Goal: Task Accomplishment & Management: Use online tool/utility

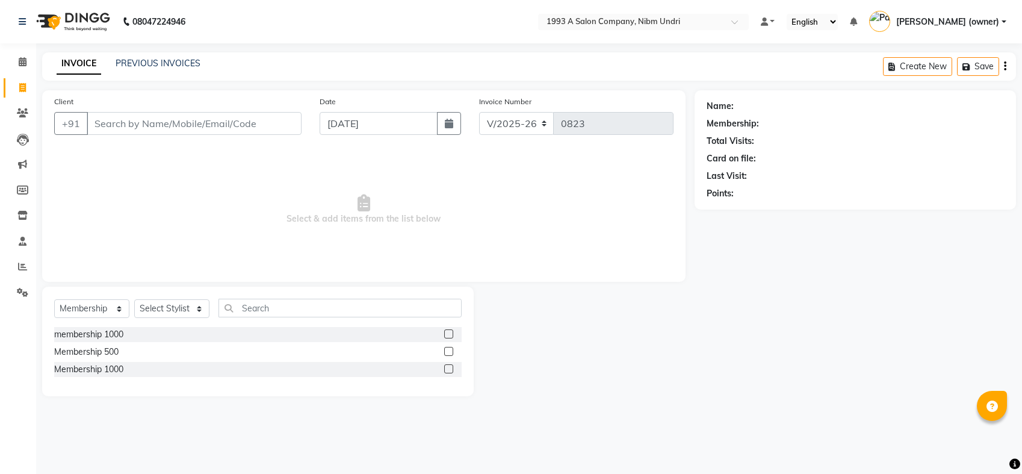
select select "5137"
select select "membership"
click at [12, 114] on span at bounding box center [22, 114] width 21 height 14
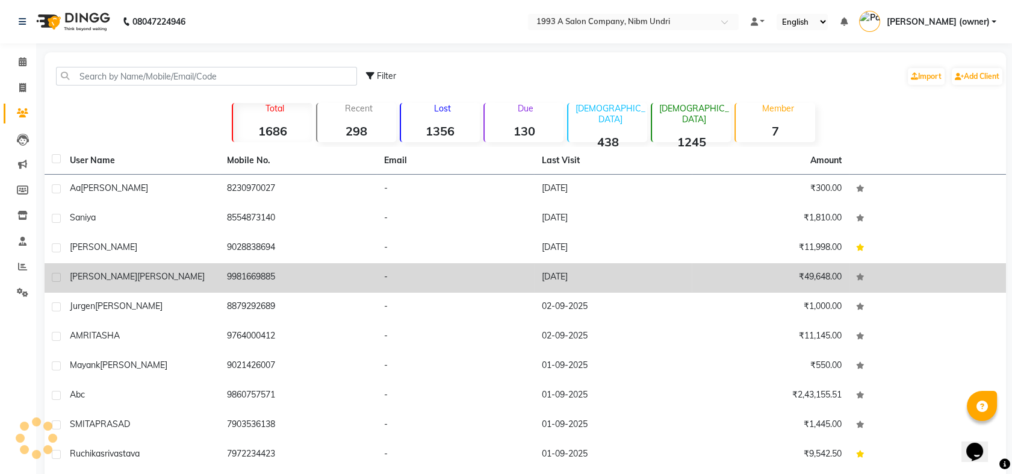
scroll to position [48, 0]
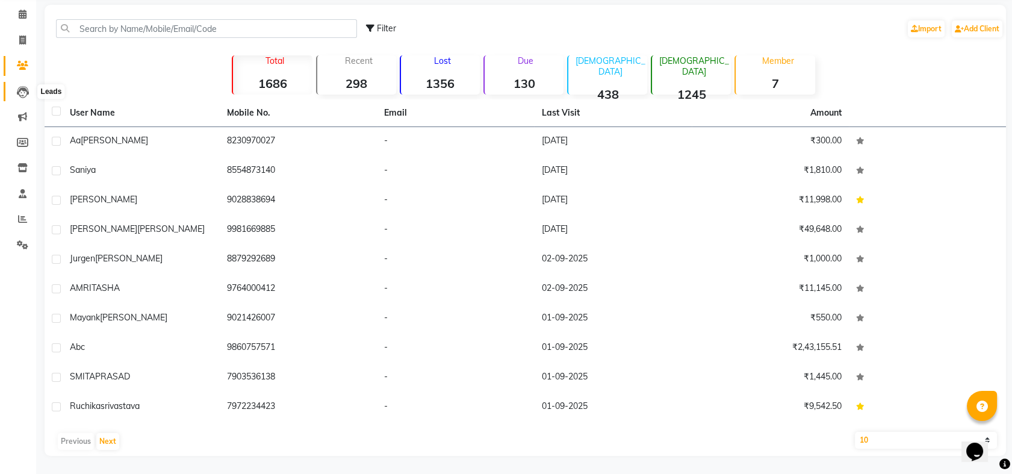
click at [19, 90] on icon at bounding box center [23, 92] width 12 height 12
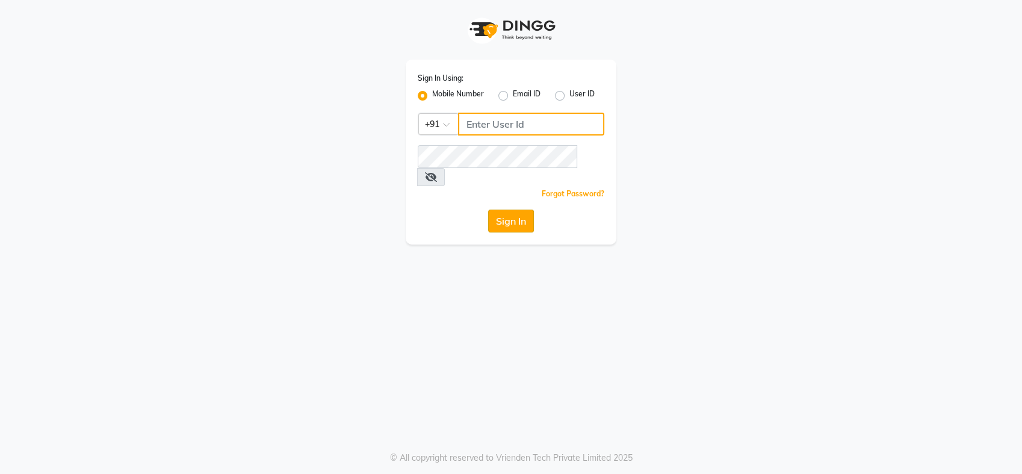
type input "9860757571"
click at [506, 209] on button "Sign In" at bounding box center [511, 220] width 46 height 23
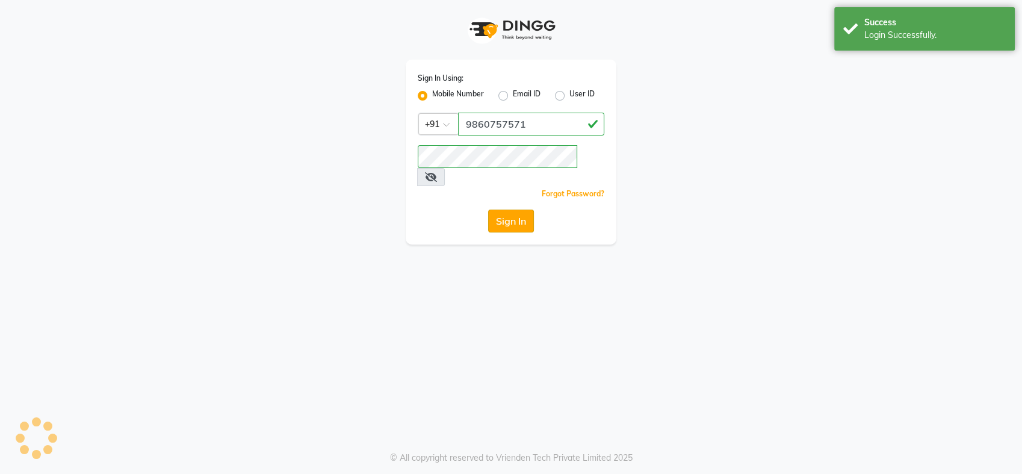
select select "service"
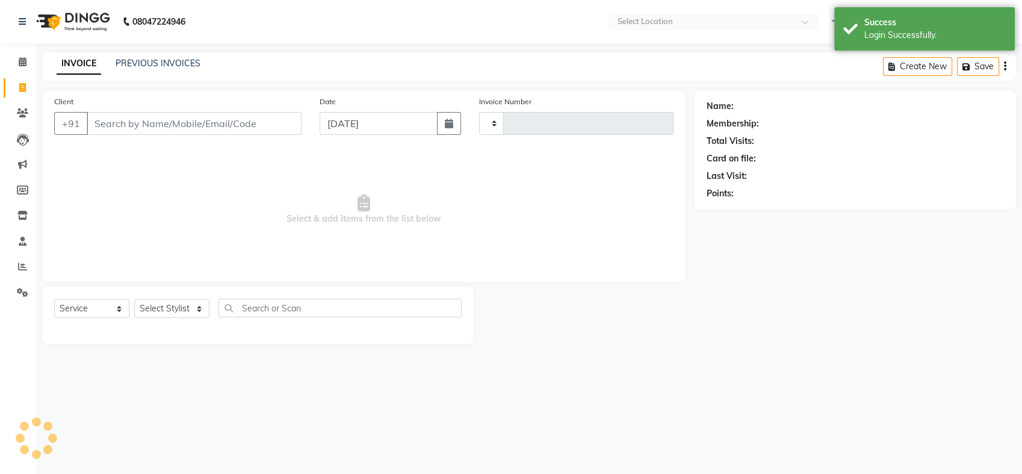
type input "0823"
select select "en"
select select "5137"
select select "membership"
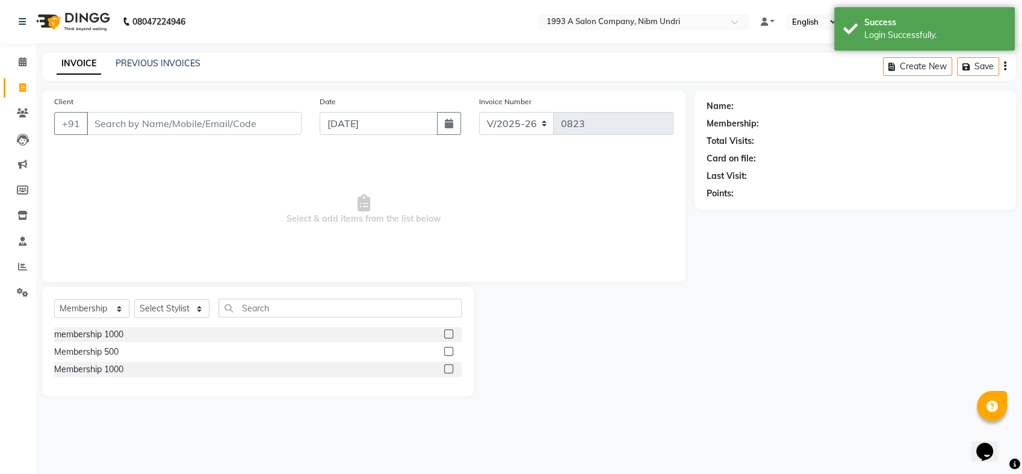
click at [246, 119] on input "Client" at bounding box center [194, 123] width 215 height 23
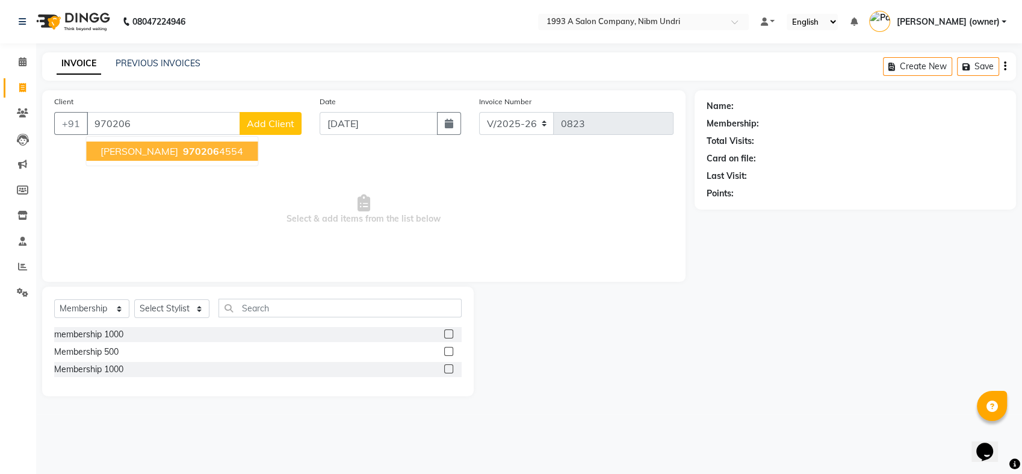
click at [183, 155] on span "970206" at bounding box center [201, 151] width 36 height 12
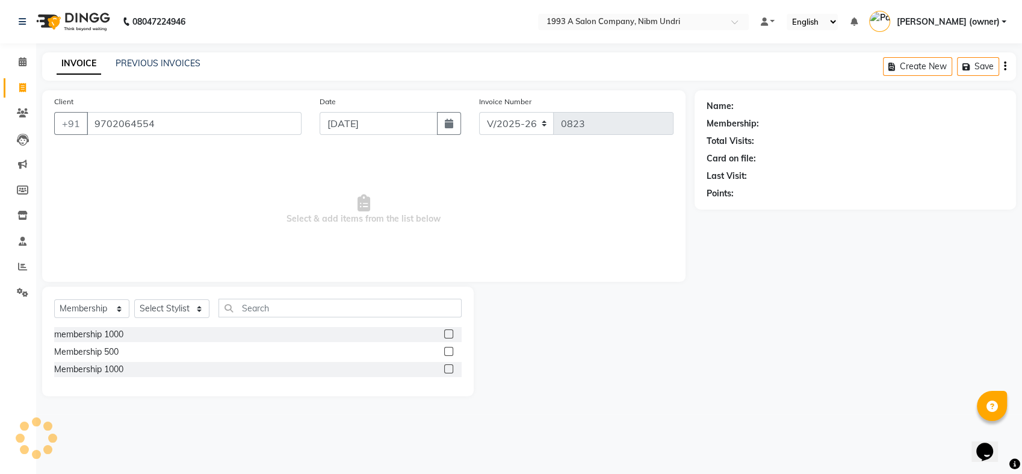
type input "9702064554"
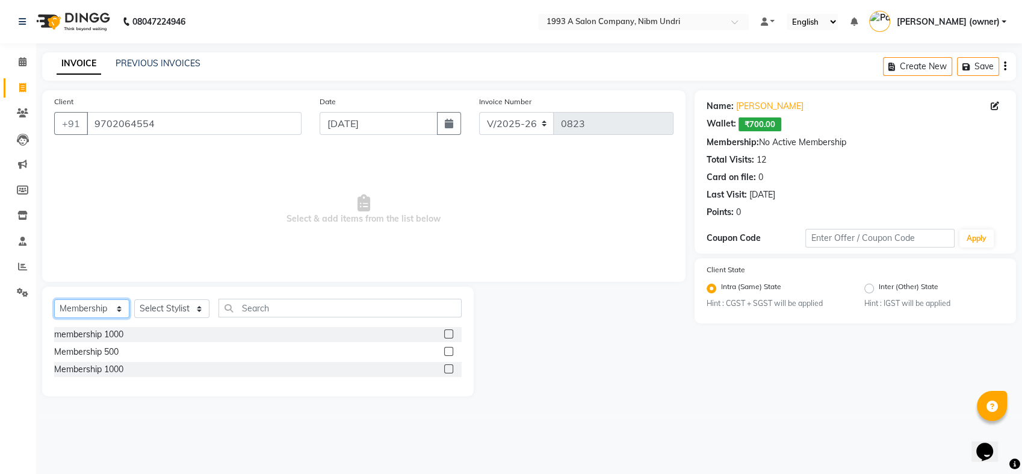
click at [116, 308] on select "Select Service Product Membership Package Voucher Prepaid Gift Card" at bounding box center [91, 308] width 75 height 19
select select "service"
click at [54, 299] on select "Select Service Product Membership Package Voucher Prepaid Gift Card" at bounding box center [91, 308] width 75 height 19
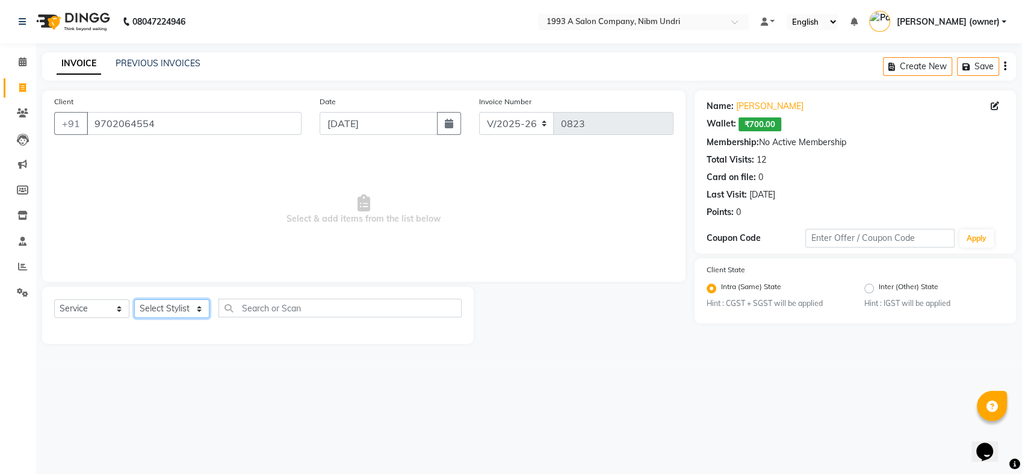
click at [201, 306] on select "Select Stylist Akash Ashwini Bhagwan Khyale Kabir Payal (owner) Pratiksha Rupa" at bounding box center [171, 308] width 75 height 19
select select "54577"
click at [134, 299] on select "Select Stylist Akash Ashwini Bhagwan Khyale Kabir Payal (owner) Pratiksha Rupa" at bounding box center [171, 308] width 75 height 19
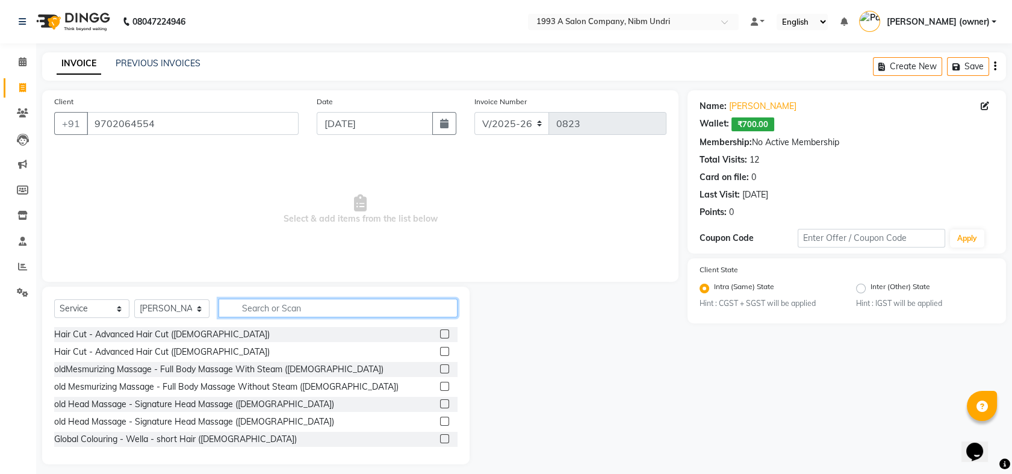
click at [270, 313] on input "text" at bounding box center [337, 307] width 239 height 19
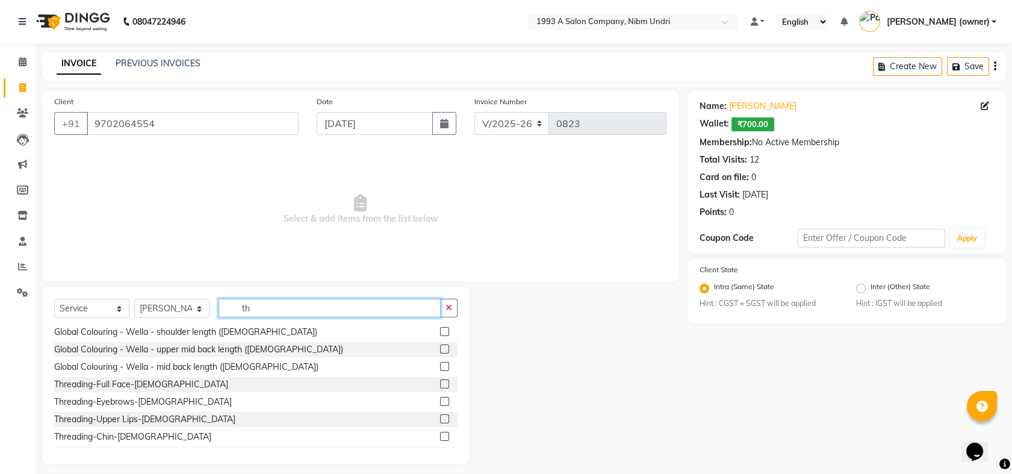
scroll to position [195, 0]
type input "th"
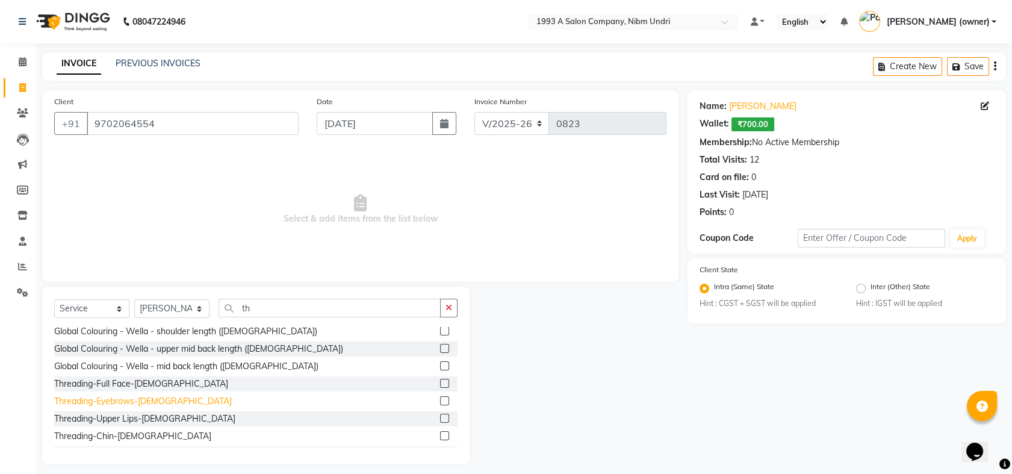
click at [148, 401] on div "Threading-Eyebrows-Female" at bounding box center [143, 401] width 178 height 13
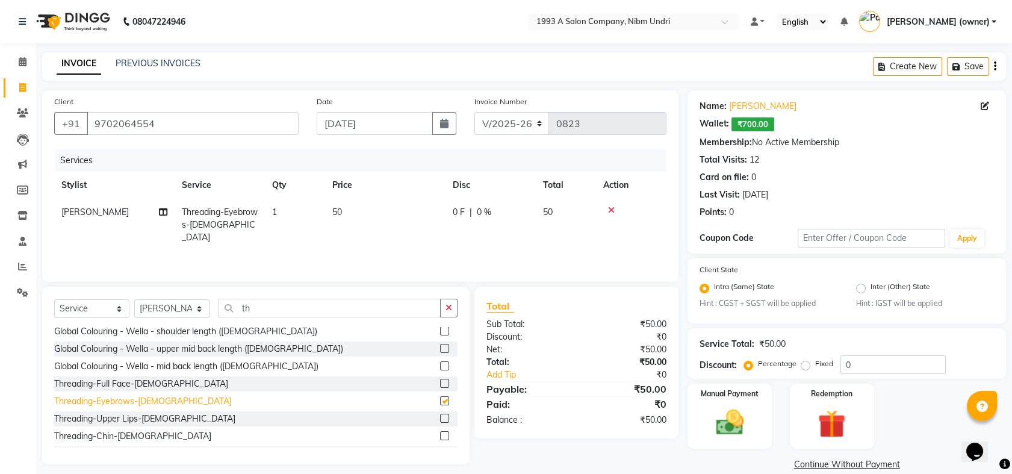
checkbox input "false"
click at [340, 205] on td "50" at bounding box center [385, 225] width 120 height 52
select select "54577"
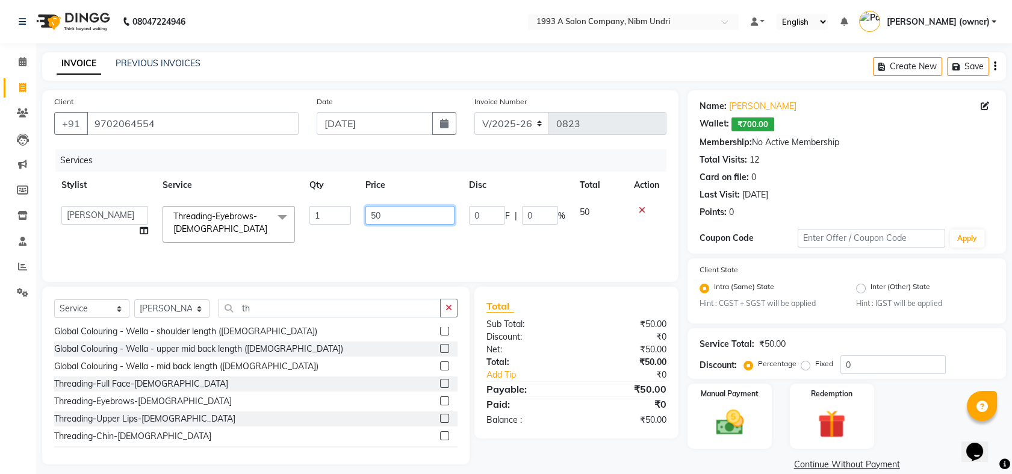
click at [398, 211] on input "50" at bounding box center [409, 215] width 89 height 19
type input "5"
type input "70"
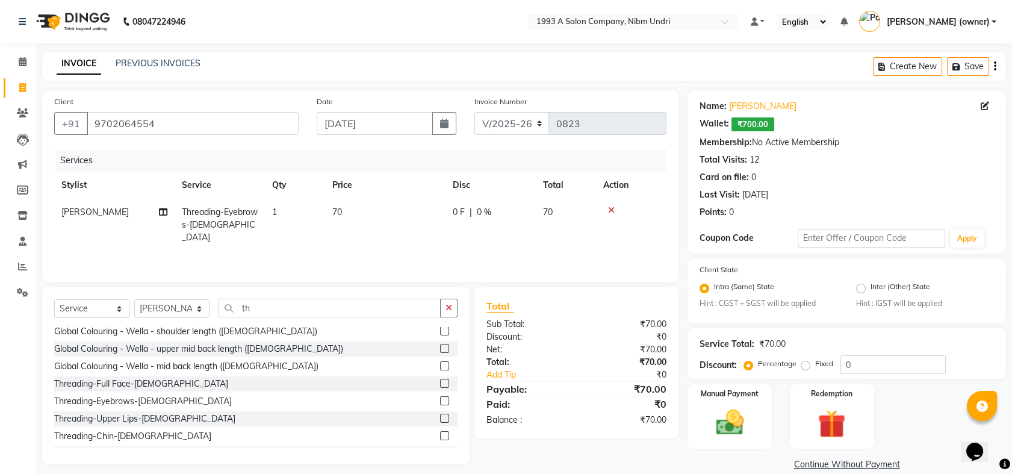
click at [590, 207] on td "70" at bounding box center [566, 225] width 60 height 52
select select "54577"
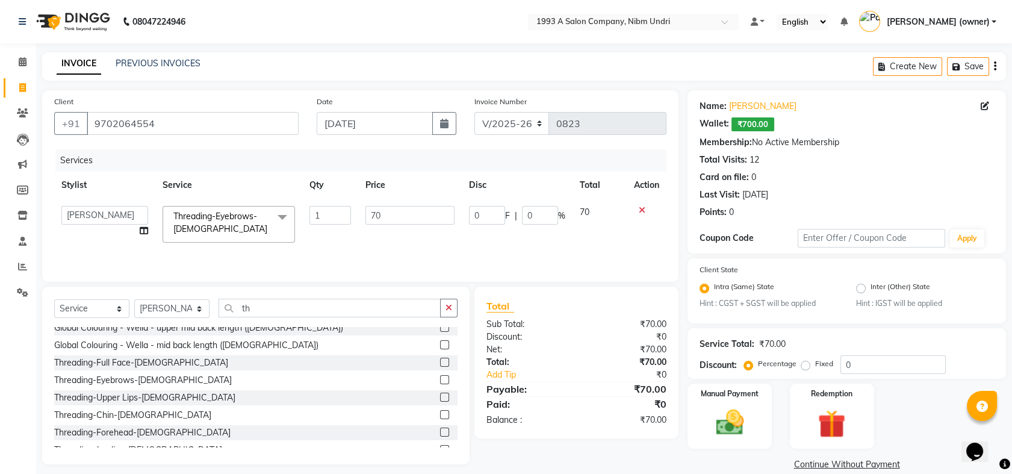
scroll to position [217, 0]
click at [111, 401] on div "Threading-Upper Lips-Female" at bounding box center [144, 397] width 181 height 13
checkbox input "false"
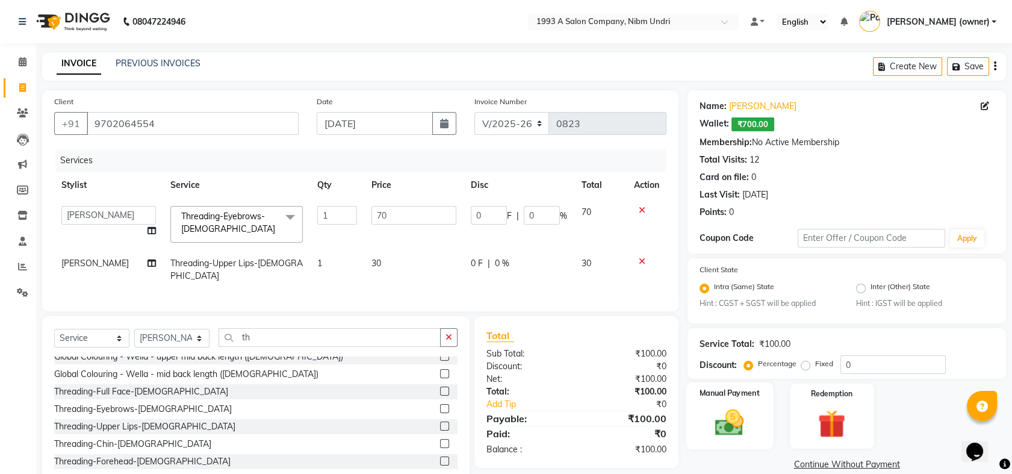
click at [730, 404] on div "Manual Payment" at bounding box center [729, 415] width 87 height 67
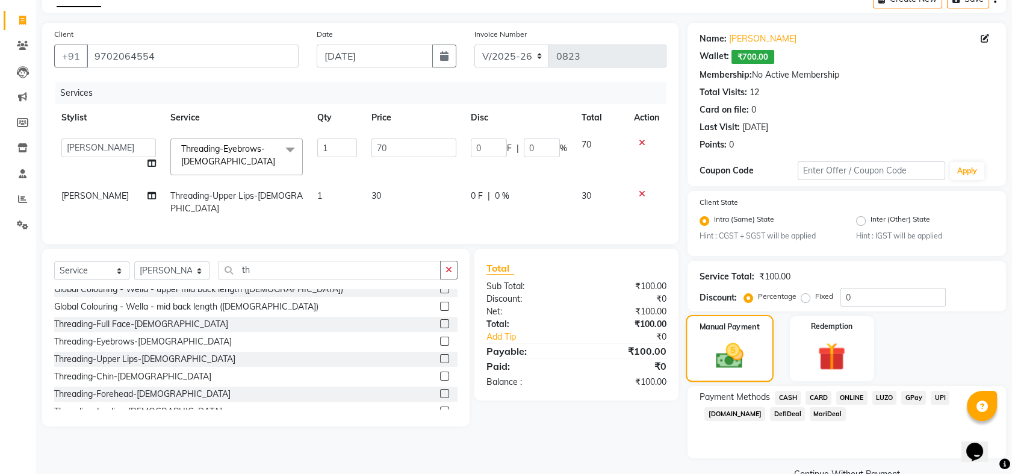
scroll to position [69, 0]
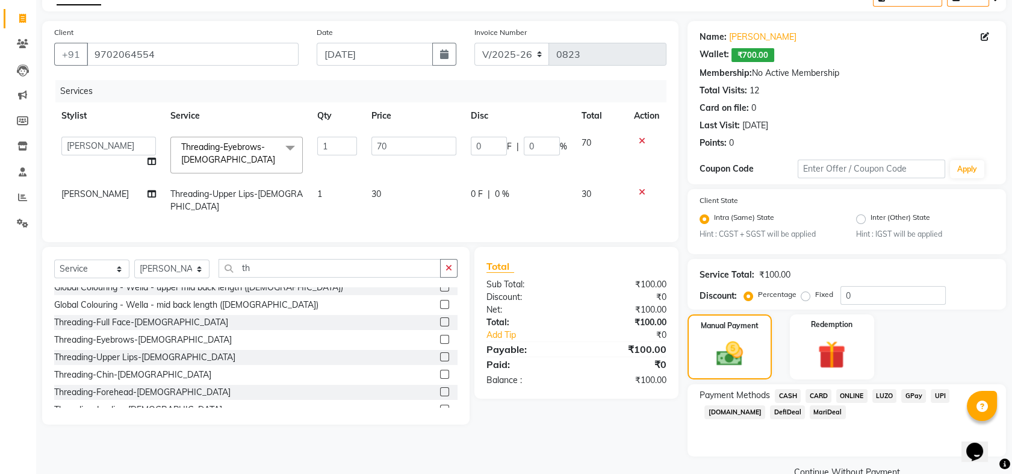
click at [846, 394] on span "ONLINE" at bounding box center [851, 396] width 31 height 14
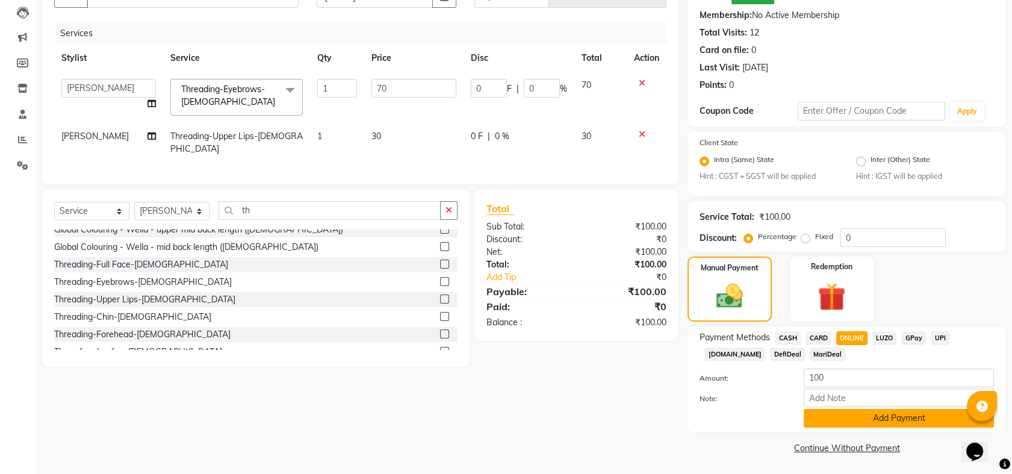
click at [900, 419] on button "Add Payment" at bounding box center [898, 418] width 190 height 19
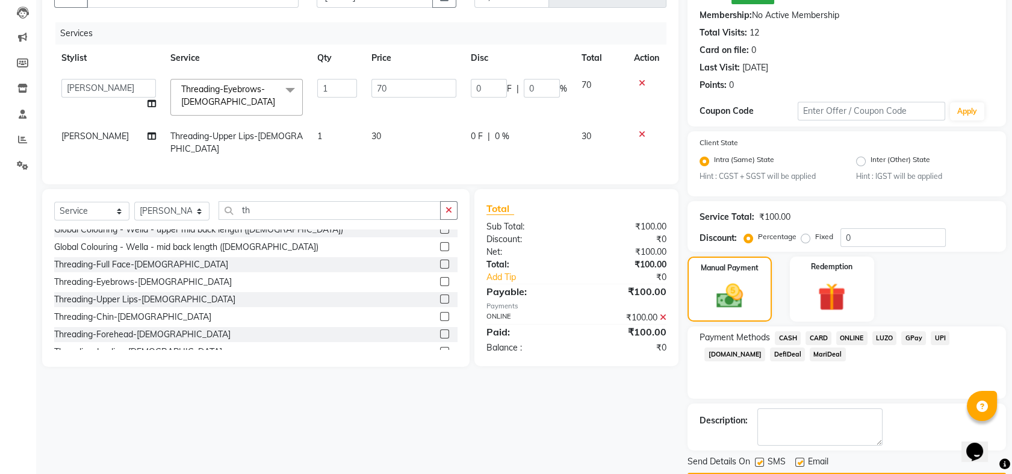
scroll to position [161, 0]
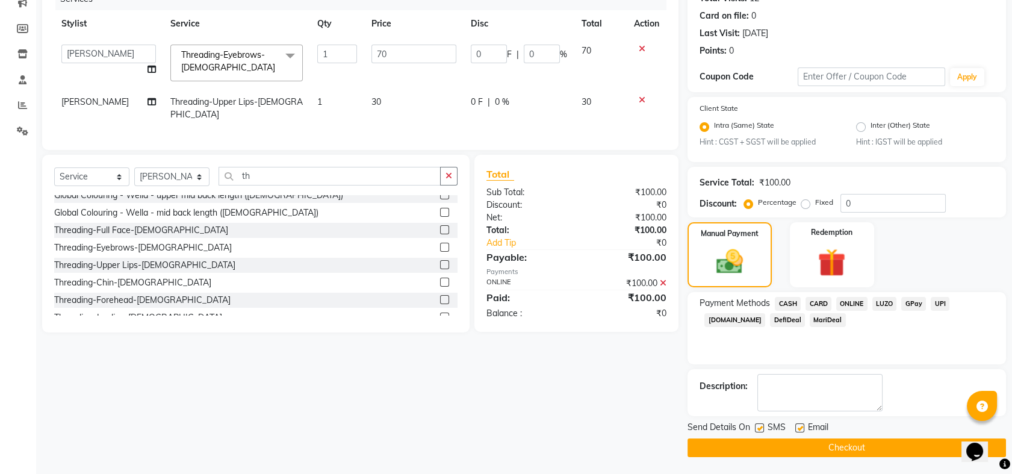
click at [862, 453] on button "Checkout" at bounding box center [846, 447] width 318 height 19
